Goal: Task Accomplishment & Management: Manage account settings

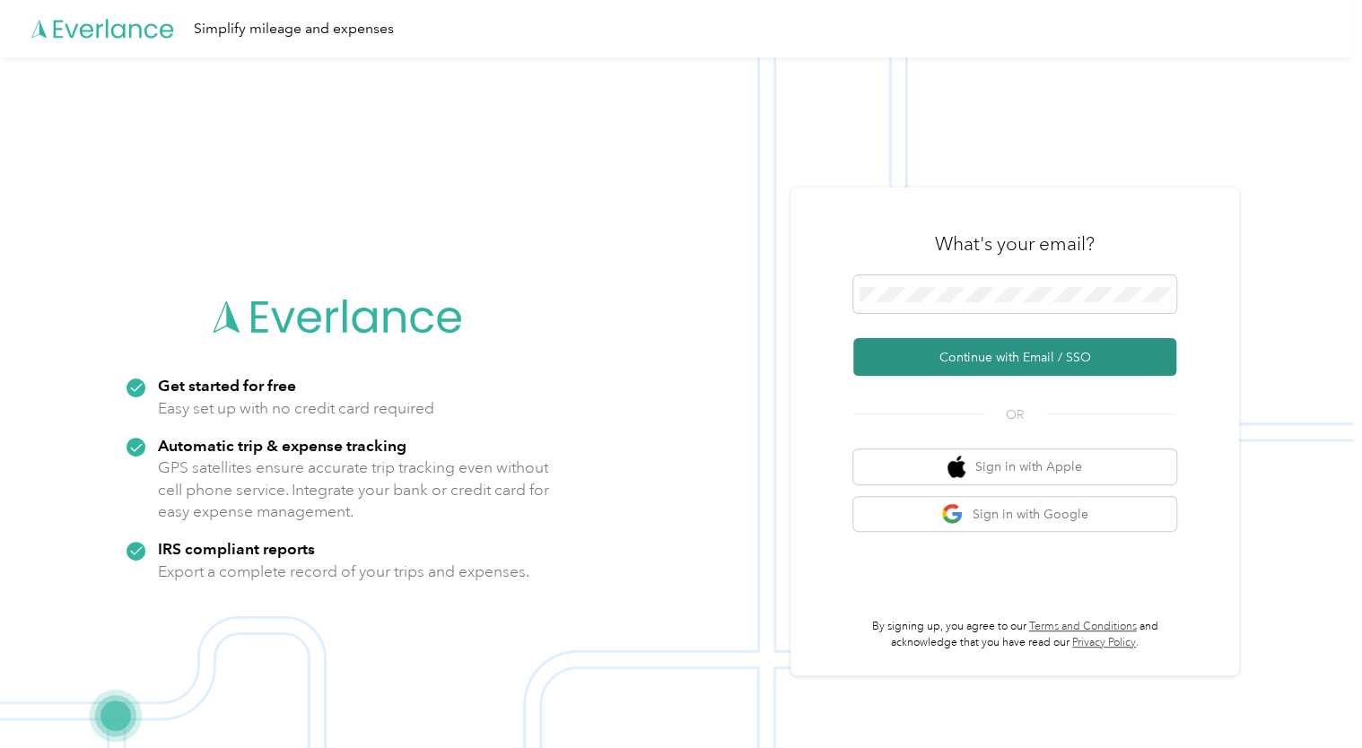
click at [998, 361] on button "Continue with Email / SSO" at bounding box center [1014, 357] width 323 height 38
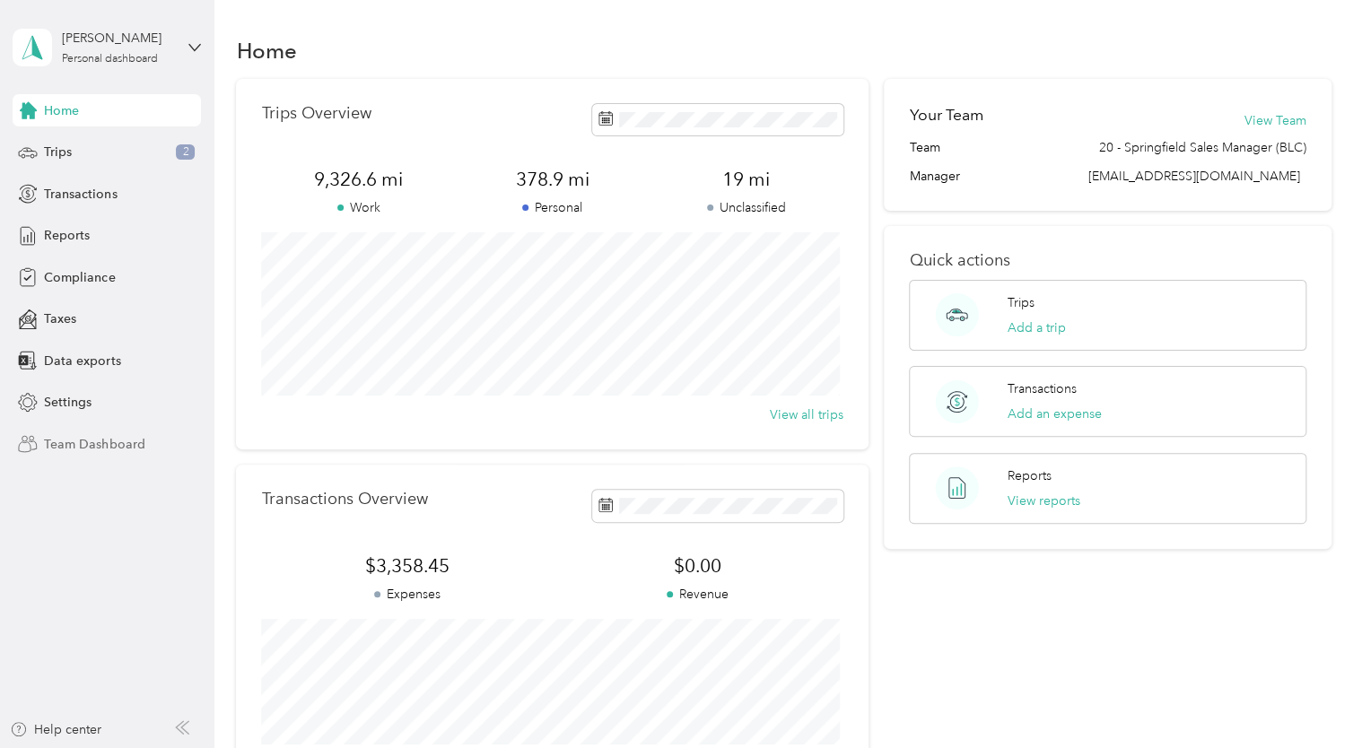
click at [73, 446] on span "Team Dashboard" at bounding box center [94, 444] width 100 height 19
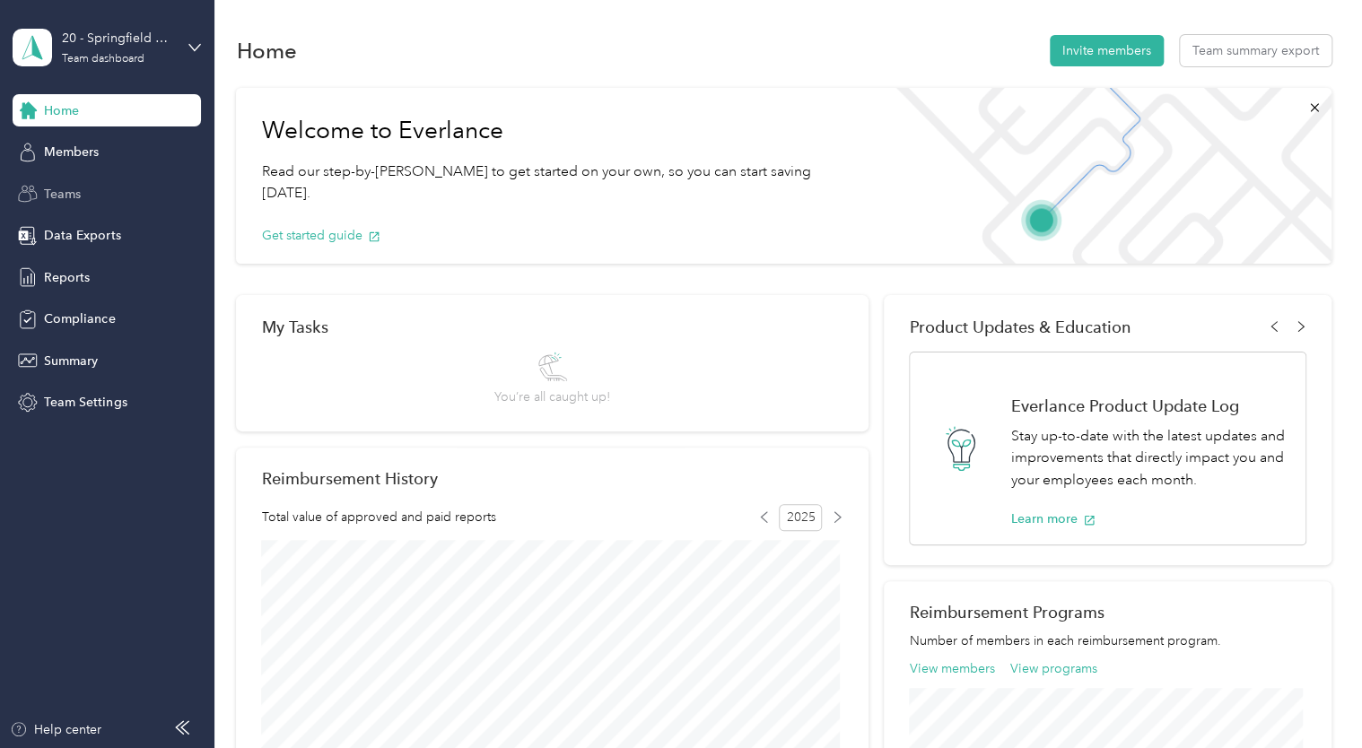
click at [45, 199] on span "Teams" at bounding box center [62, 194] width 37 height 19
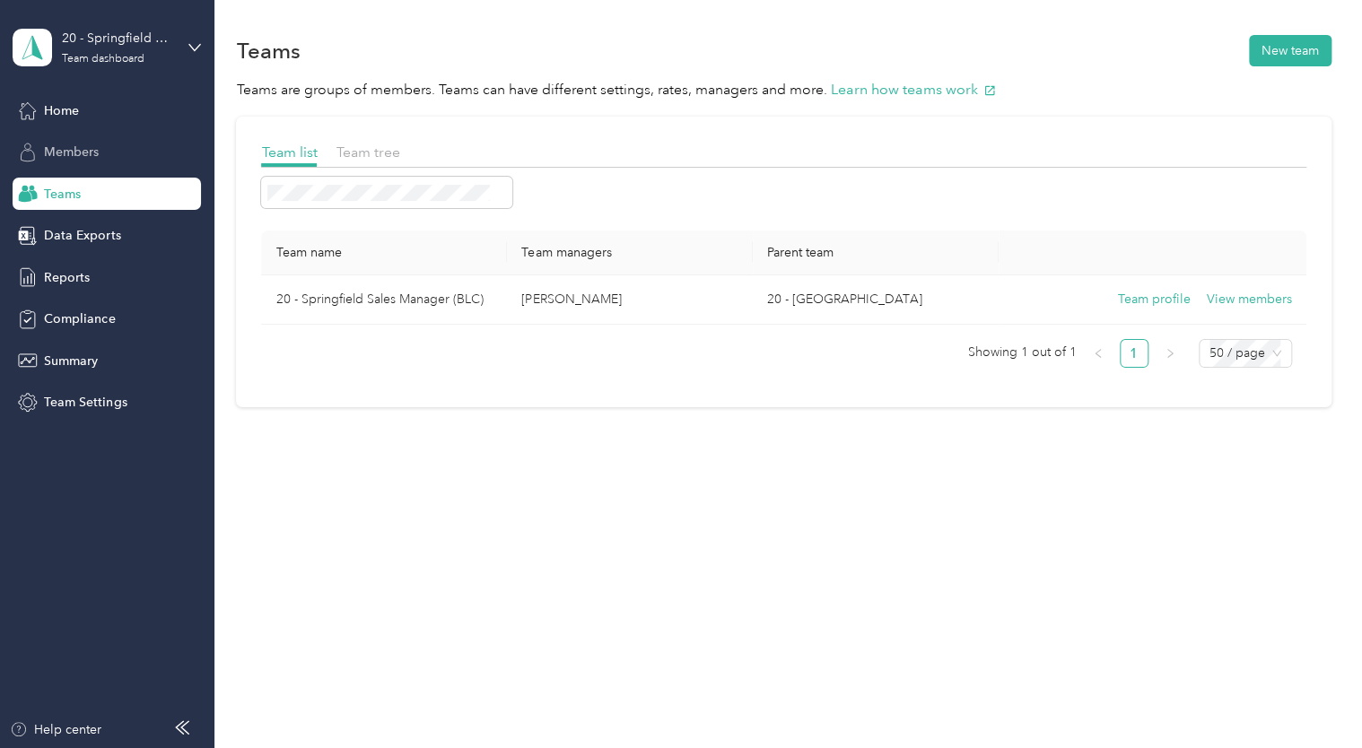
click at [111, 160] on div "Members" at bounding box center [107, 152] width 188 height 32
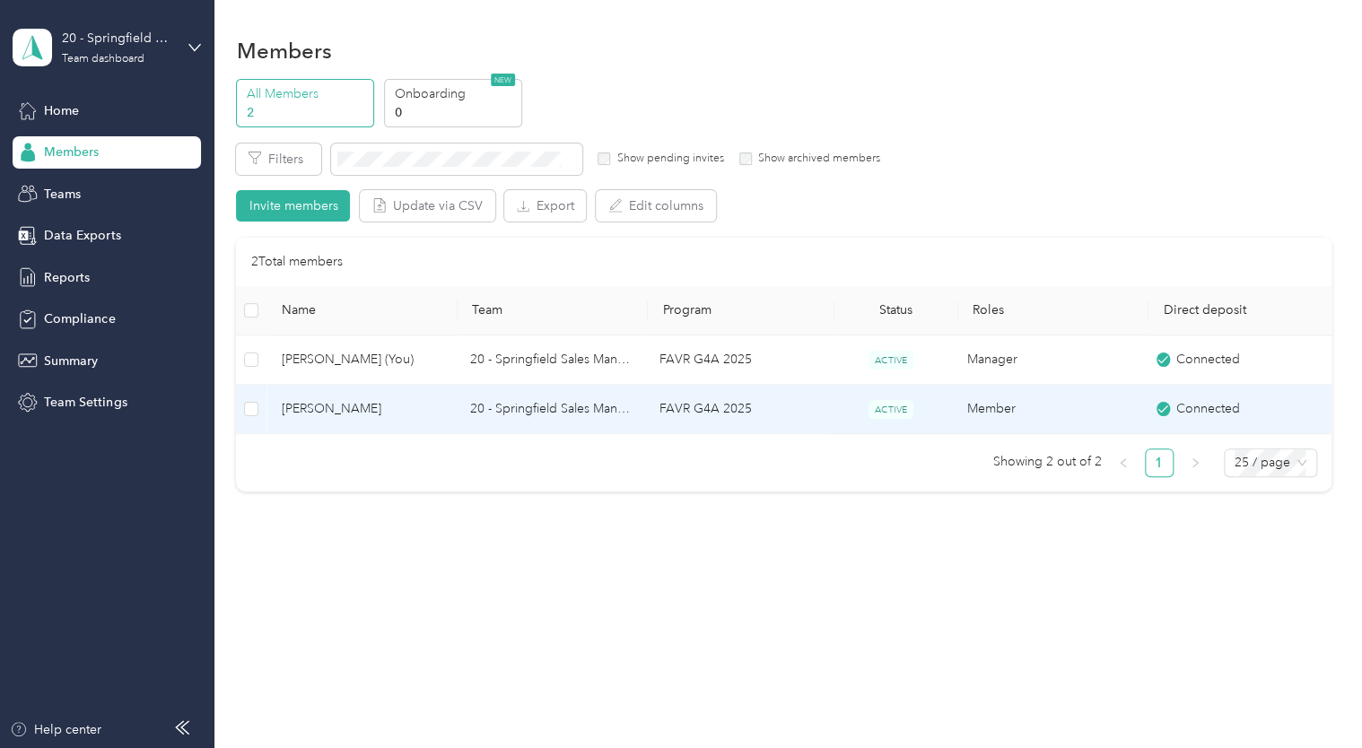
click at [507, 413] on td "20 - Springfield Sales Manager (BLC)" at bounding box center [550, 409] width 189 height 49
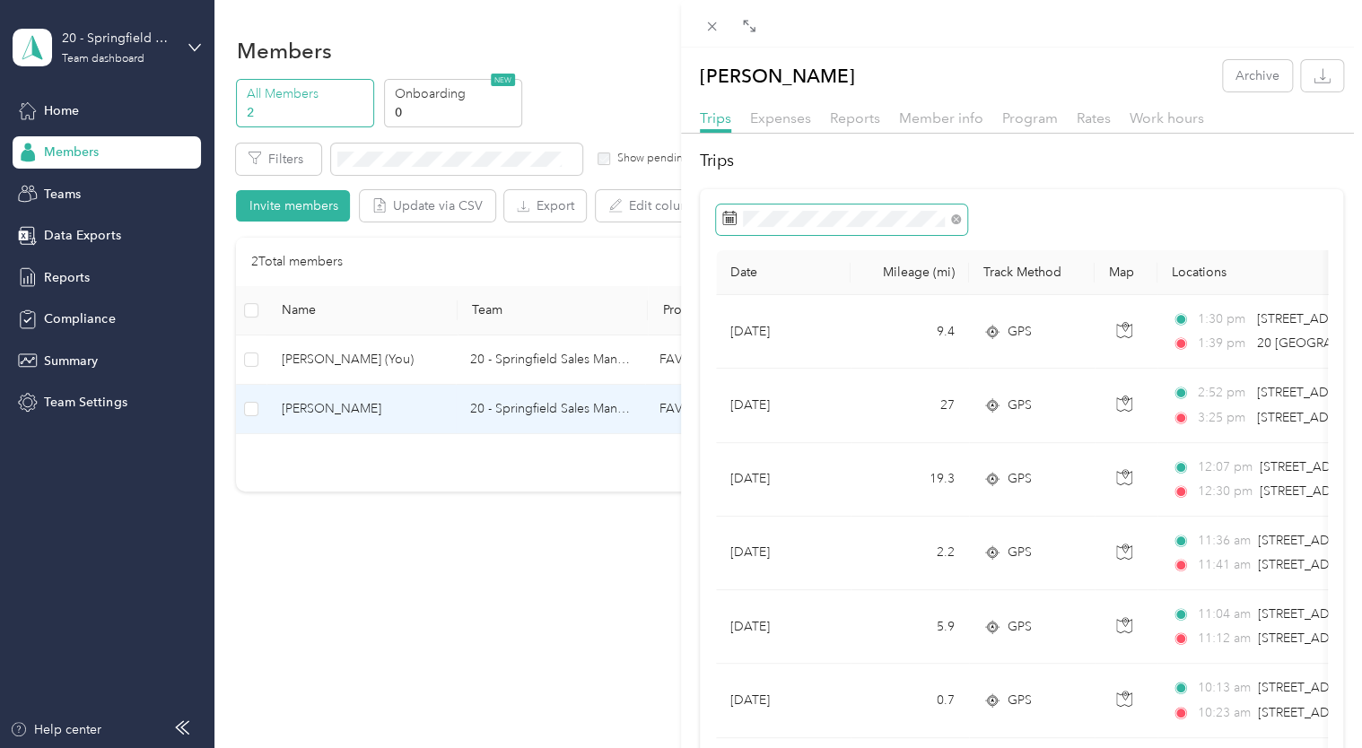
click at [728, 216] on icon at bounding box center [729, 218] width 14 height 14
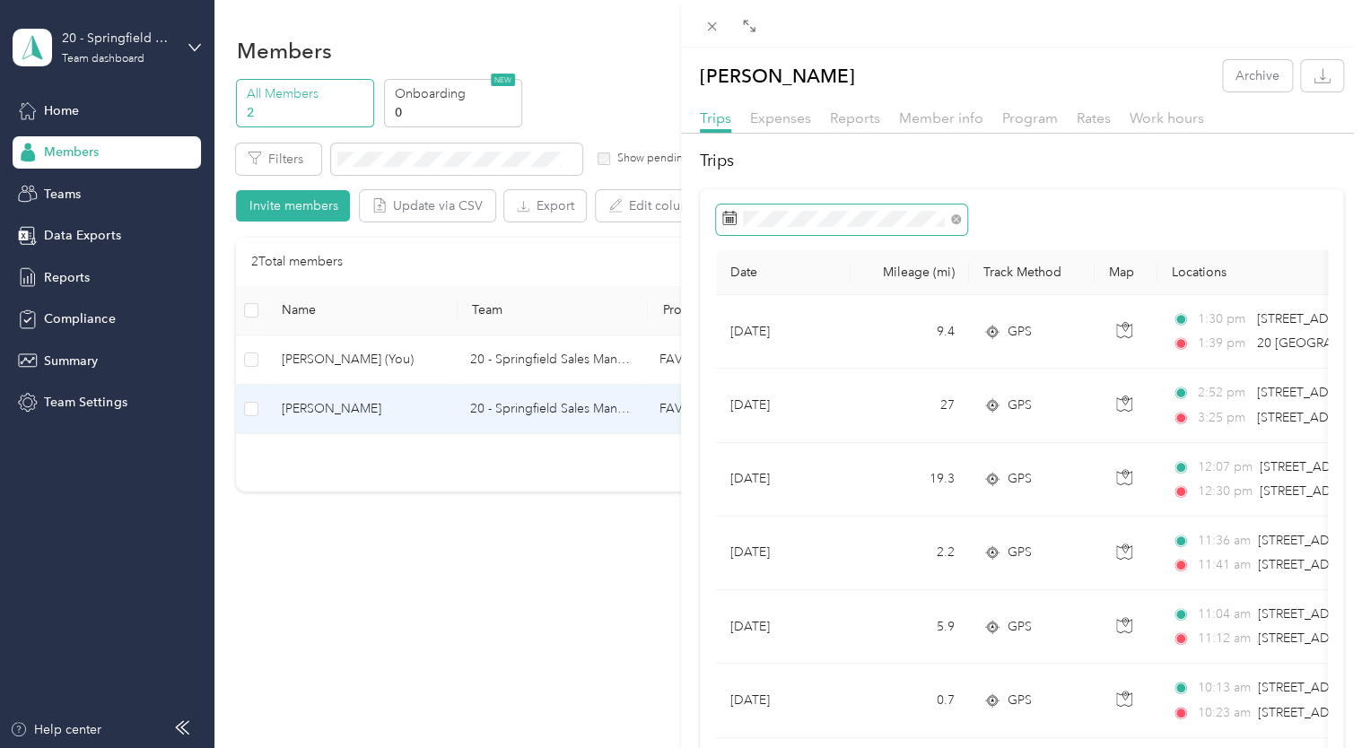
click at [832, 209] on span at bounding box center [841, 219] width 251 height 30
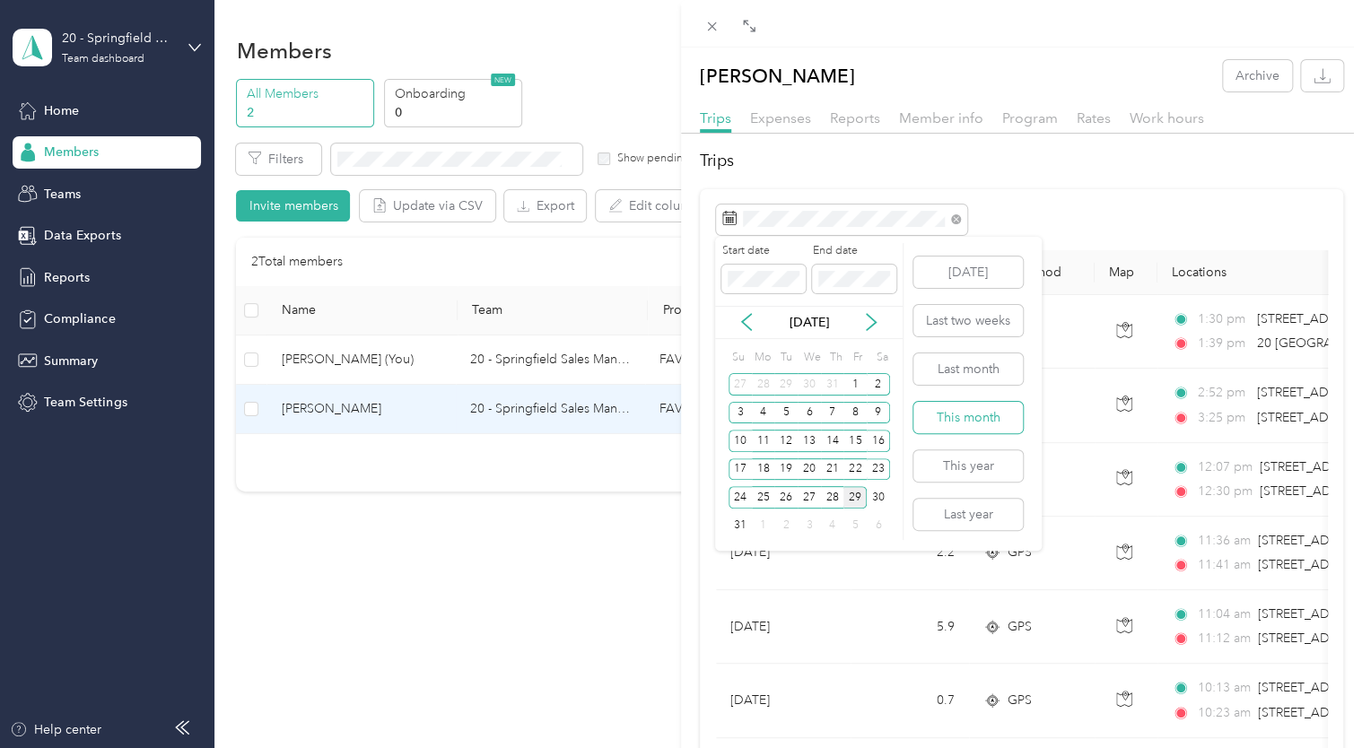
click at [943, 427] on button "This month" at bounding box center [967, 417] width 109 height 31
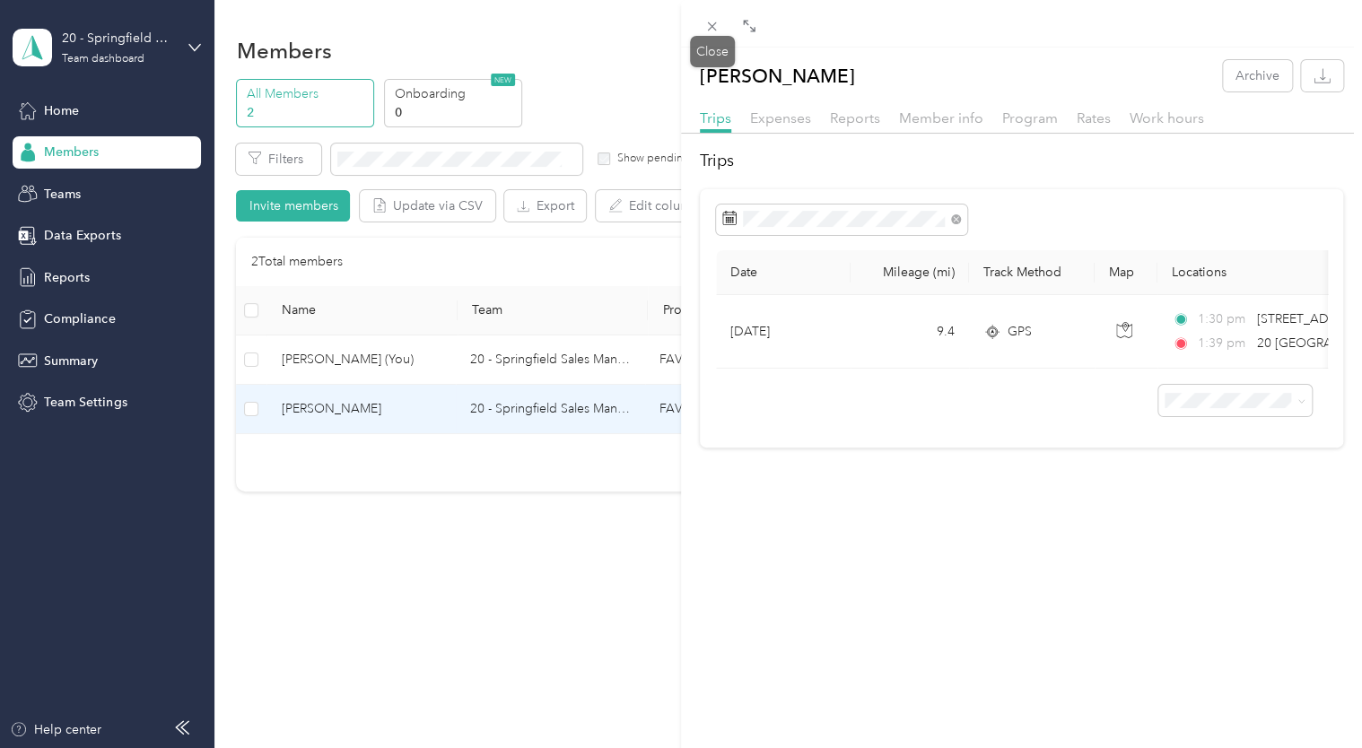
click at [709, 38] on div "Close" at bounding box center [712, 51] width 45 height 31
click at [709, 30] on icon at bounding box center [711, 26] width 15 height 15
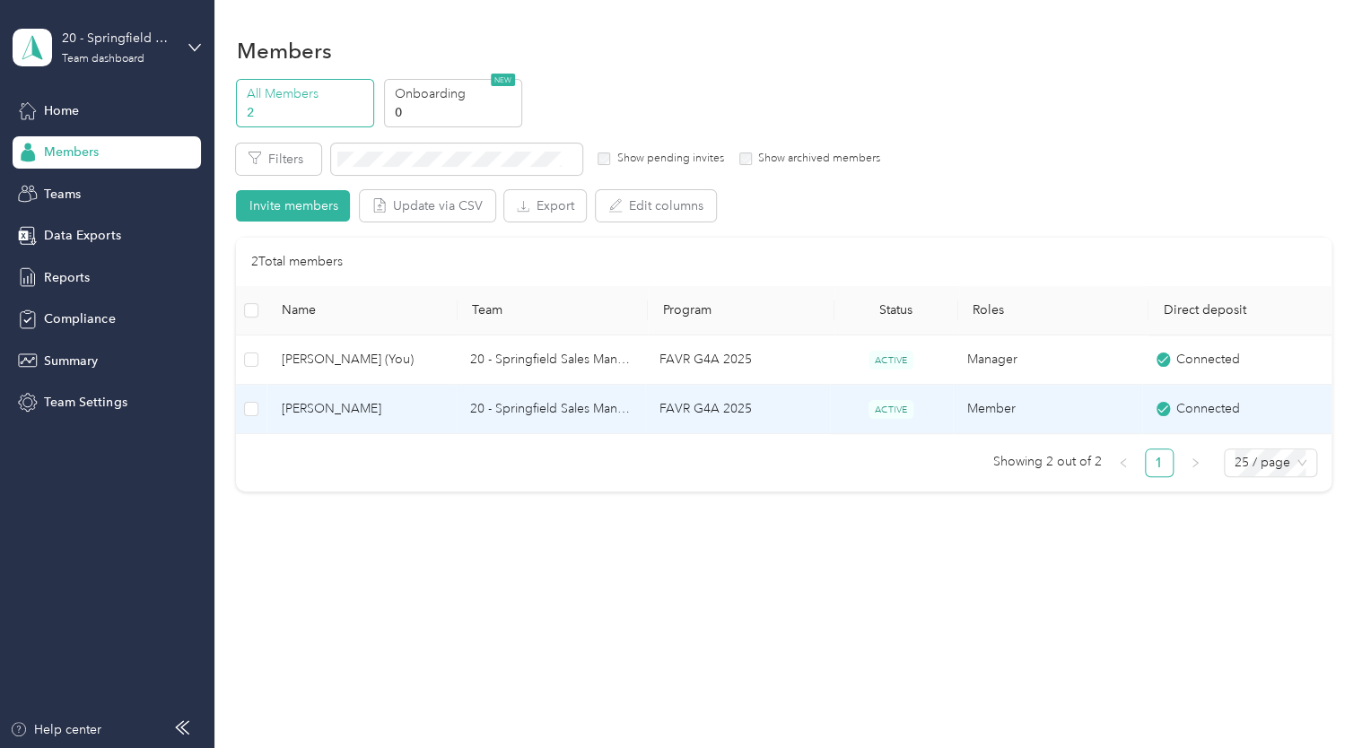
click at [364, 400] on span "Joseph Valdez" at bounding box center [361, 409] width 161 height 20
